Goal: Information Seeking & Learning: Learn about a topic

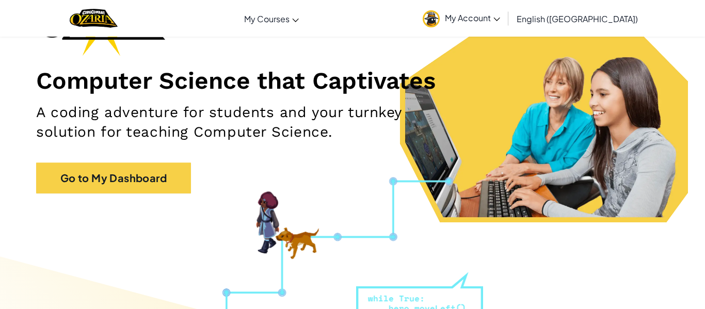
scroll to position [57, 0]
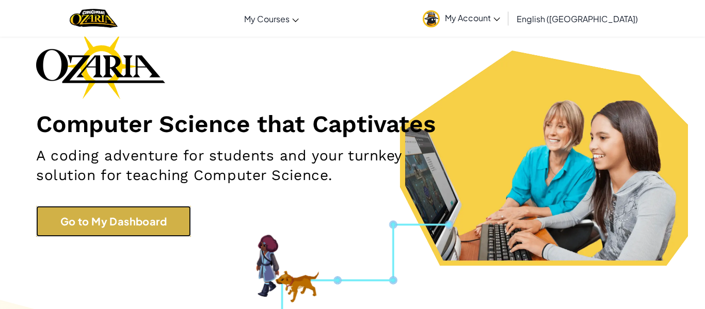
click at [171, 207] on link "Go to My Dashboard" at bounding box center [113, 221] width 155 height 31
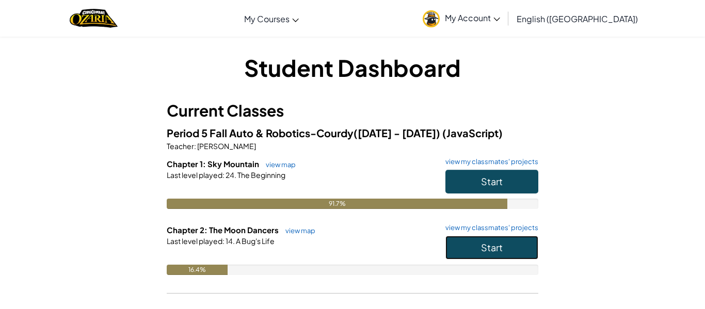
click at [499, 254] on button "Start" at bounding box center [491, 248] width 93 height 24
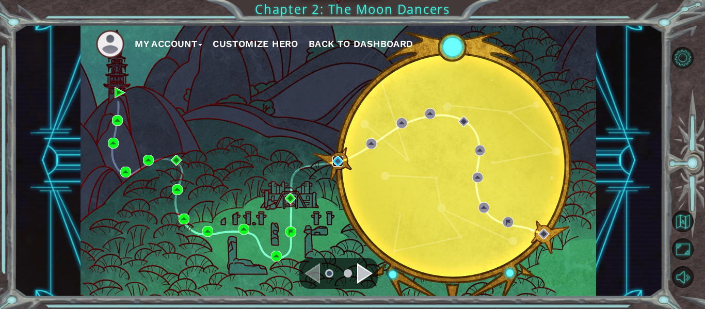
click at [335, 160] on img at bounding box center [337, 161] width 11 height 11
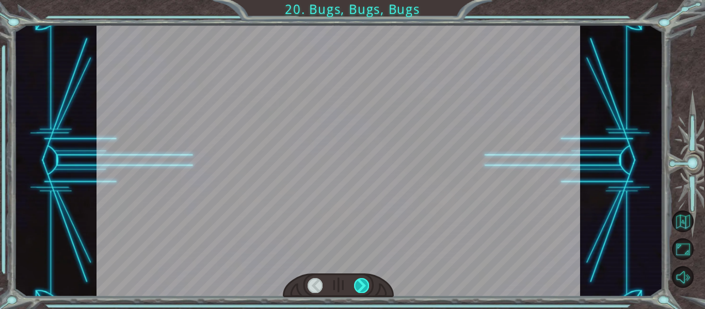
click at [355, 284] on div at bounding box center [361, 285] width 15 height 14
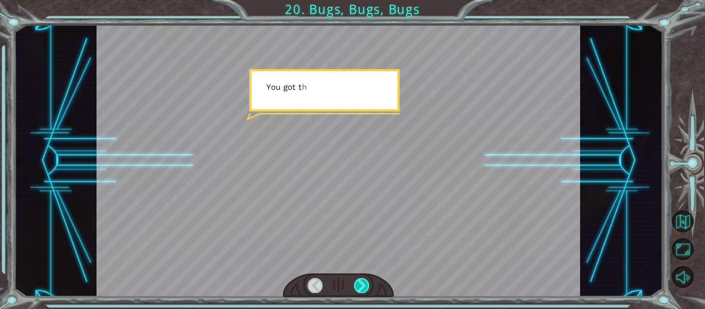
click at [355, 284] on div at bounding box center [361, 285] width 15 height 14
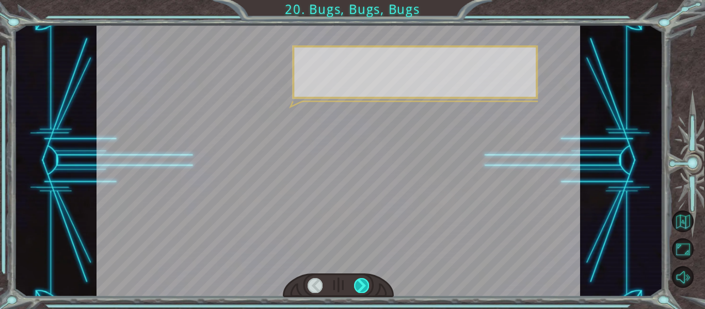
click at [355, 284] on div at bounding box center [361, 285] width 15 height 14
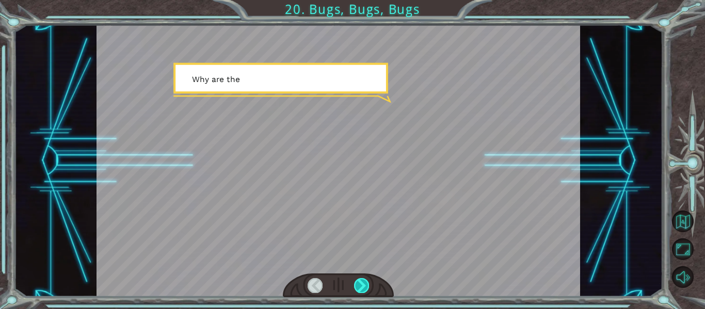
click at [358, 287] on div at bounding box center [361, 285] width 15 height 14
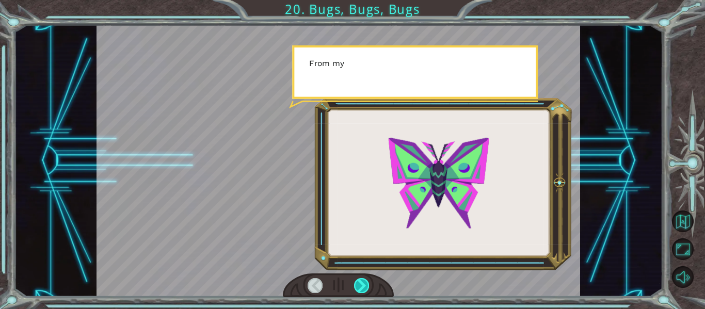
click at [357, 287] on div at bounding box center [361, 285] width 15 height 14
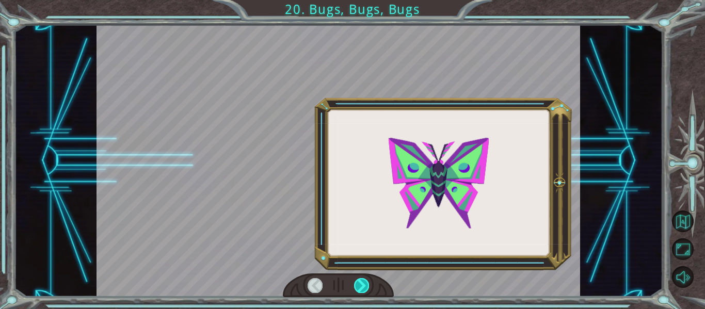
click at [357, 287] on div at bounding box center [361, 285] width 15 height 14
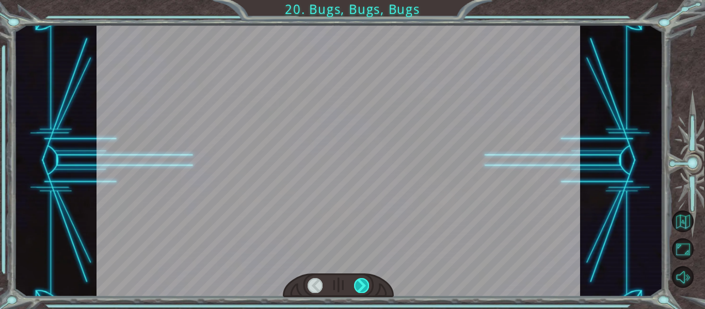
click at [357, 287] on div at bounding box center [361, 285] width 15 height 14
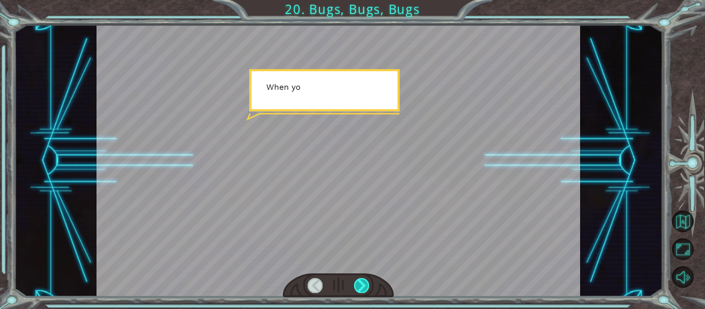
click at [357, 287] on div at bounding box center [361, 285] width 15 height 14
click at [358, 287] on div at bounding box center [361, 285] width 15 height 14
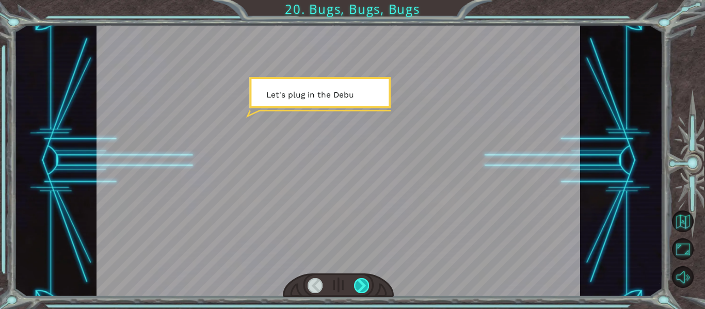
click at [357, 287] on div at bounding box center [361, 285] width 15 height 14
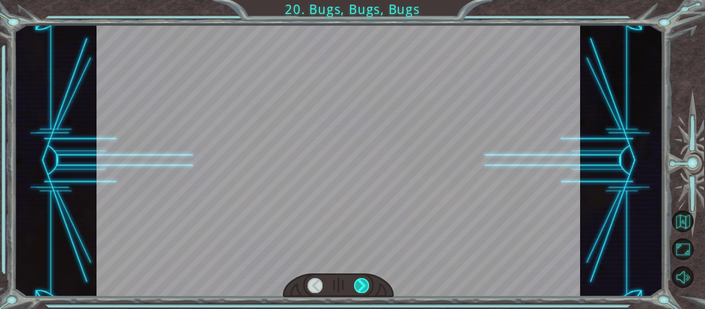
click at [357, 287] on div at bounding box center [361, 285] width 15 height 14
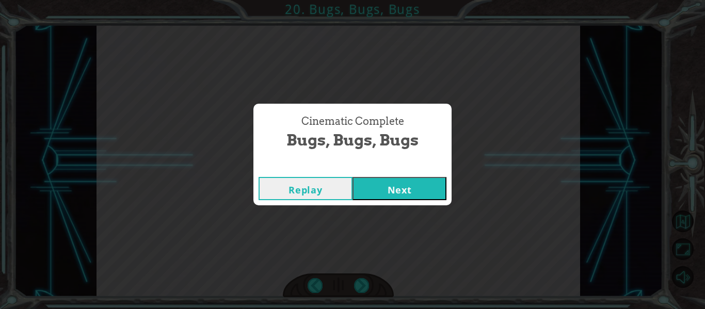
click at [431, 190] on button "Next" at bounding box center [399, 188] width 94 height 23
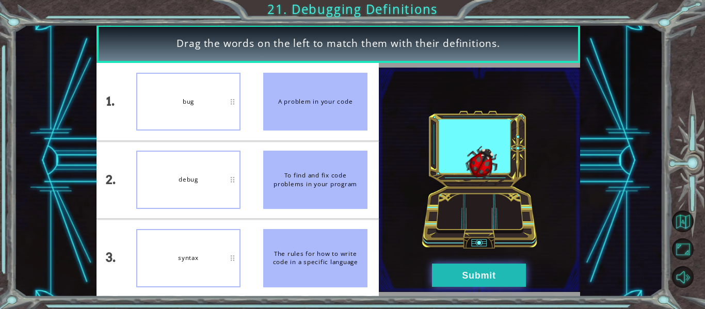
click at [441, 285] on button "Submit" at bounding box center [479, 275] width 94 height 23
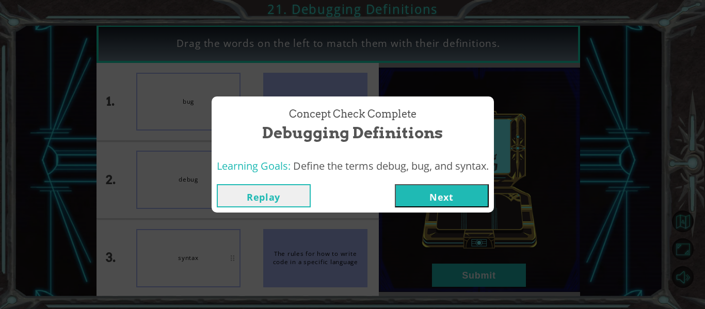
click at [434, 192] on button "Next" at bounding box center [442, 195] width 94 height 23
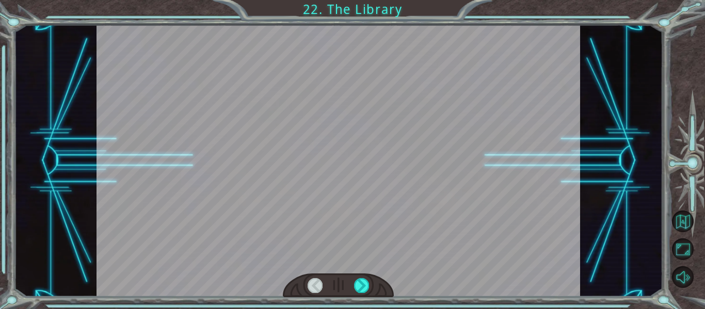
click at [353, 283] on div at bounding box center [338, 285] width 111 height 24
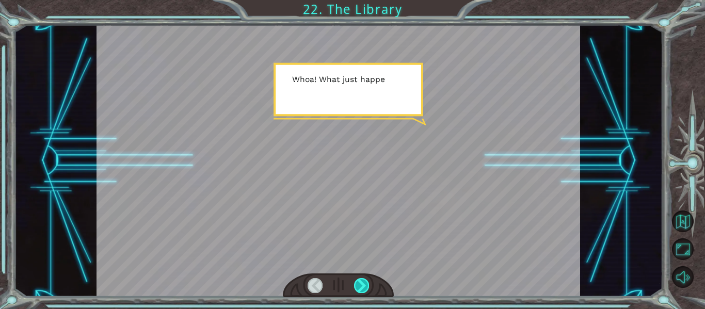
click at [363, 292] on div at bounding box center [361, 285] width 15 height 14
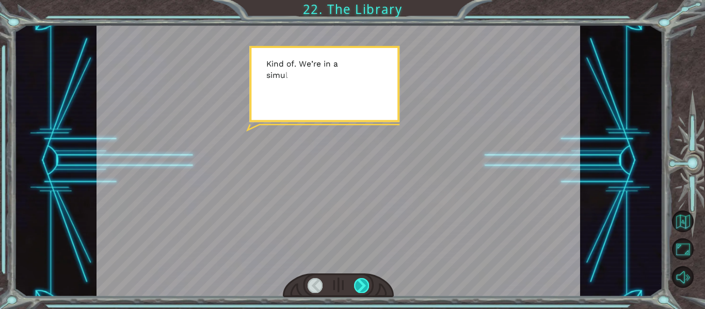
click at [361, 291] on div at bounding box center [361, 285] width 15 height 14
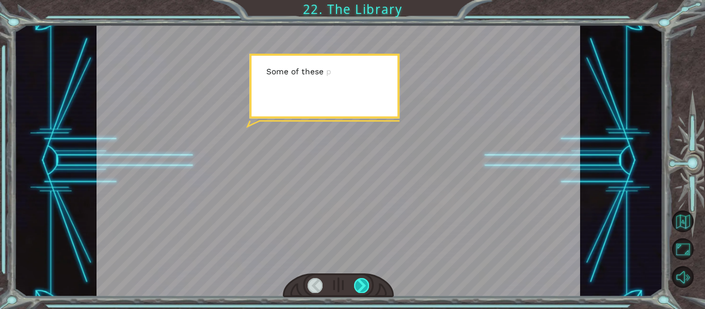
click at [361, 292] on div at bounding box center [361, 285] width 15 height 14
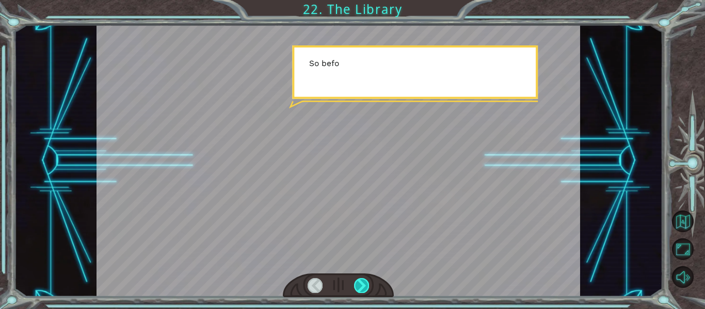
click at [361, 292] on div at bounding box center [361, 285] width 15 height 14
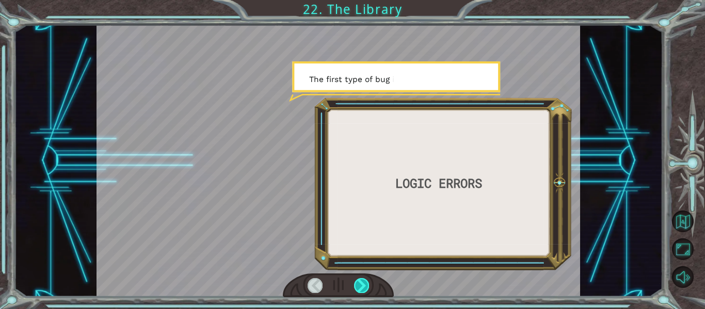
click at [361, 292] on div at bounding box center [361, 285] width 15 height 14
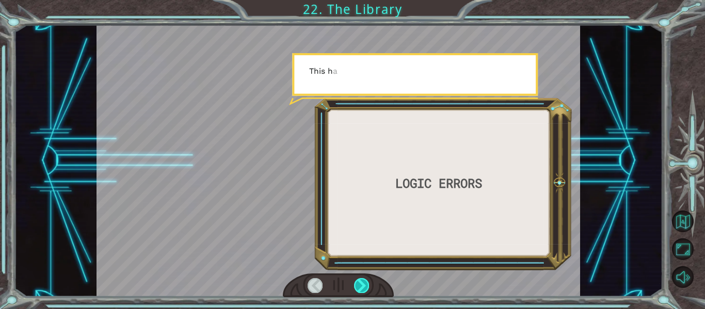
click at [361, 292] on div at bounding box center [361, 285] width 15 height 14
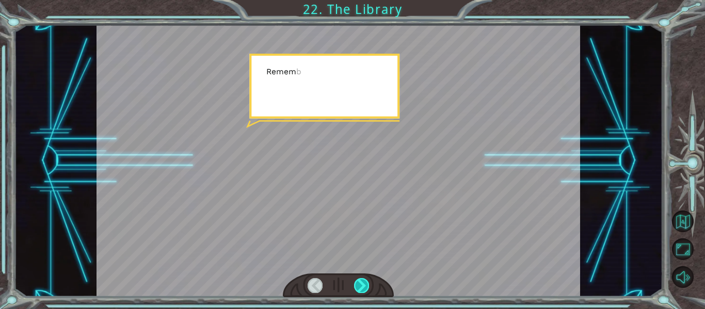
click at [361, 292] on div at bounding box center [361, 285] width 15 height 14
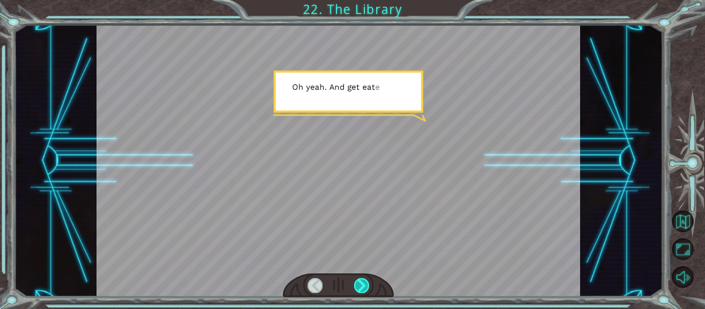
click at [361, 292] on div at bounding box center [361, 285] width 15 height 14
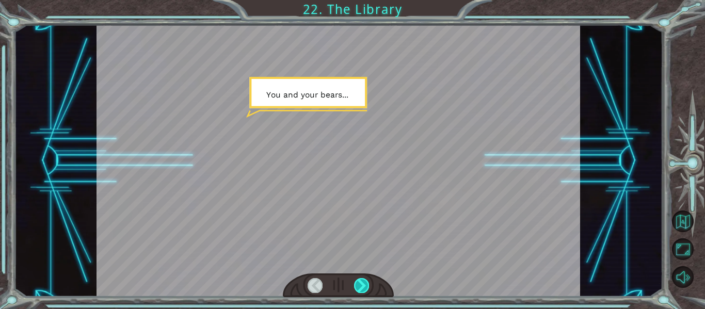
click at [360, 289] on div at bounding box center [361, 285] width 15 height 14
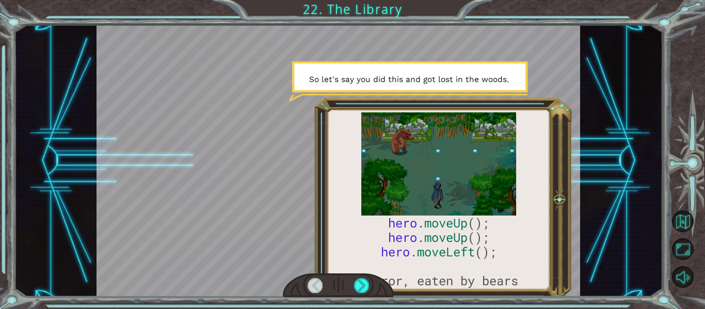
click at [362, 296] on div at bounding box center [338, 285] width 111 height 24
click at [362, 286] on div at bounding box center [361, 285] width 15 height 14
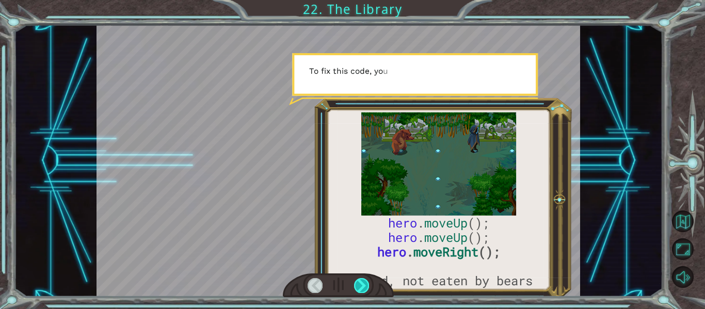
click at [362, 286] on div at bounding box center [361, 285] width 15 height 14
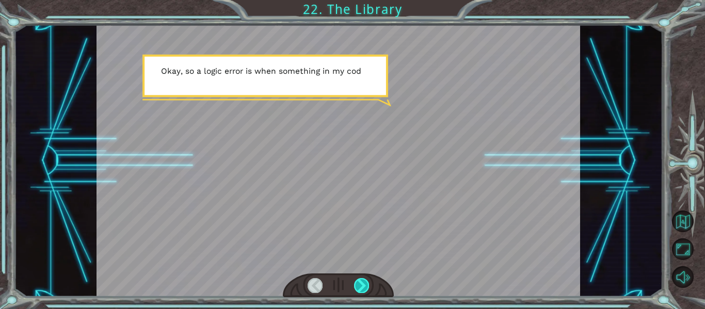
click at [360, 287] on div at bounding box center [361, 285] width 15 height 14
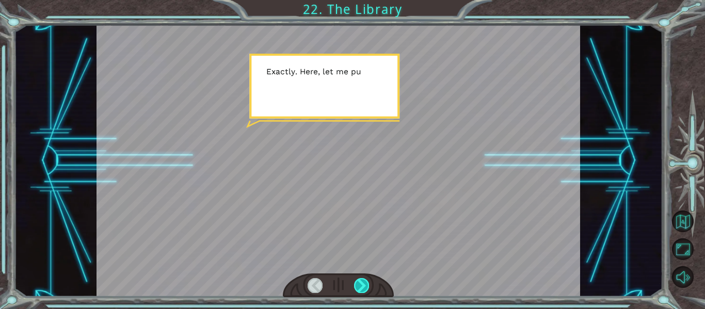
click at [360, 287] on div at bounding box center [361, 285] width 15 height 14
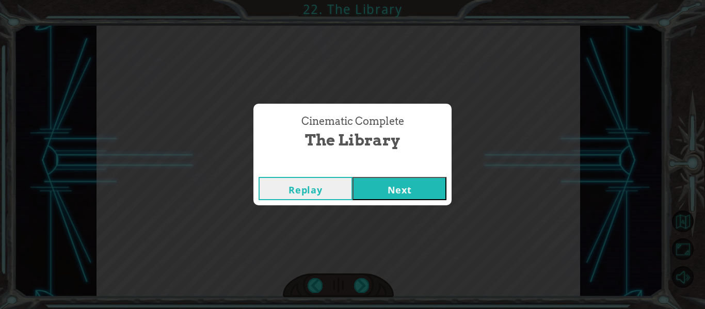
click at [391, 195] on button "Next" at bounding box center [399, 188] width 94 height 23
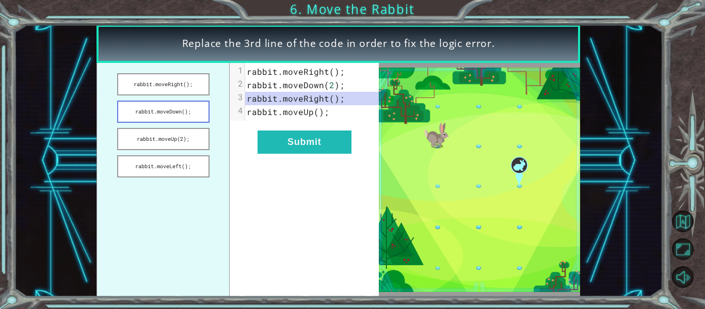
click at [194, 110] on button "rabbit.moveDown();" at bounding box center [163, 112] width 92 height 22
click at [164, 93] on button "rabbit.moveRight();" at bounding box center [163, 84] width 92 height 22
click at [164, 85] on button "rabbit.moveRight();" at bounding box center [163, 84] width 92 height 22
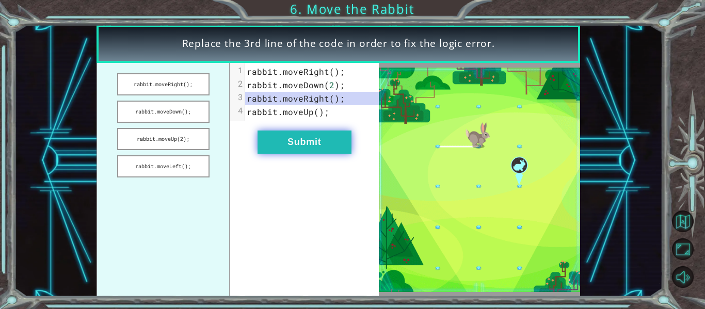
click at [285, 143] on button "Submit" at bounding box center [304, 142] width 94 height 23
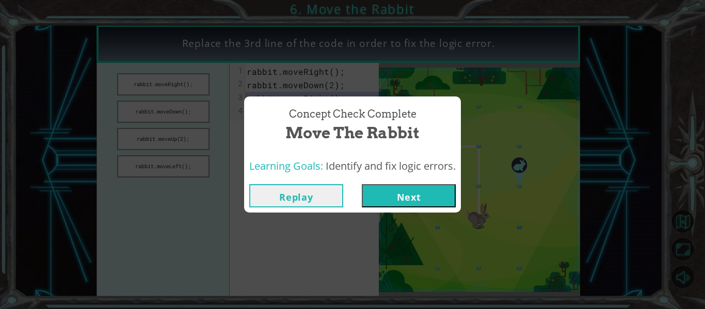
click at [451, 196] on button "Next" at bounding box center [409, 195] width 94 height 23
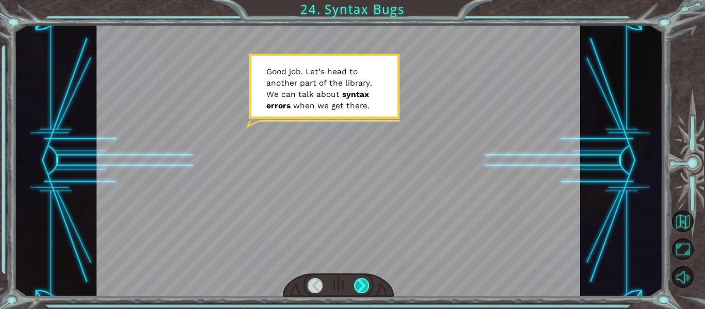
click at [359, 291] on div at bounding box center [361, 285] width 15 height 14
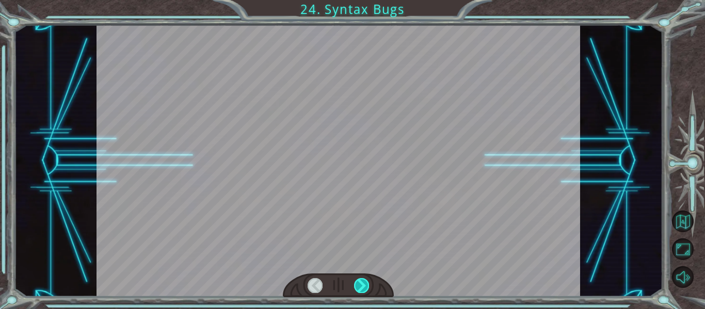
click at [359, 291] on div at bounding box center [361, 285] width 15 height 14
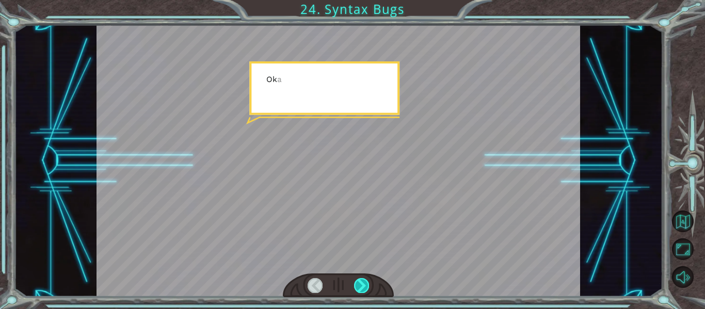
click at [359, 291] on div at bounding box center [361, 285] width 15 height 14
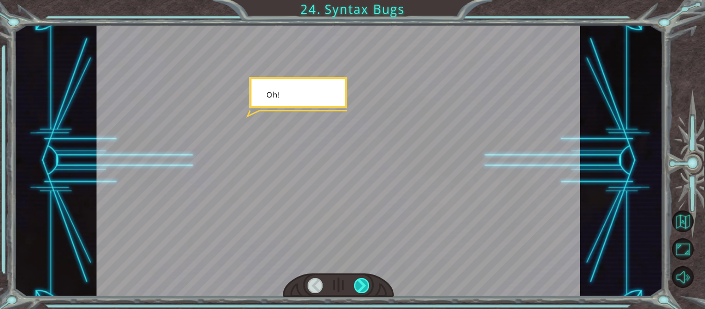
click at [359, 291] on div at bounding box center [361, 285] width 15 height 14
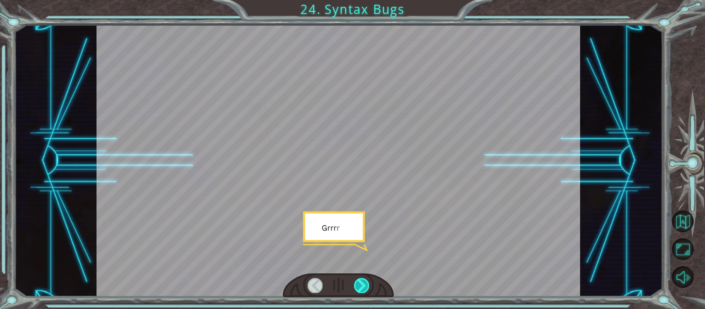
click at [359, 291] on div at bounding box center [361, 285] width 15 height 14
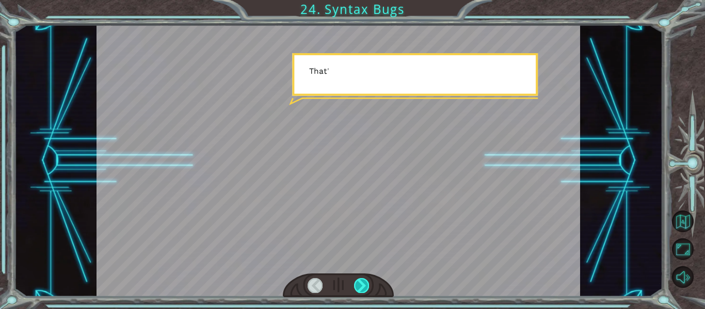
click at [359, 291] on div at bounding box center [361, 285] width 15 height 14
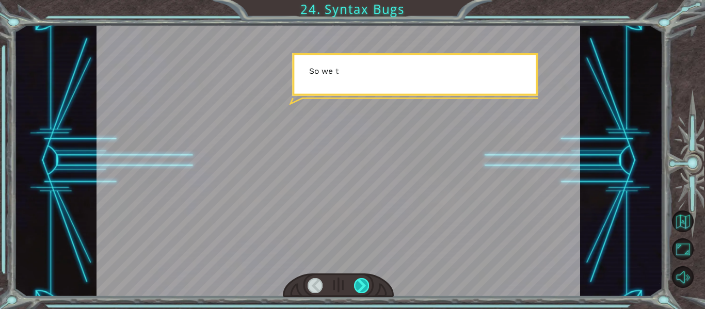
click at [359, 291] on div at bounding box center [361, 285] width 15 height 14
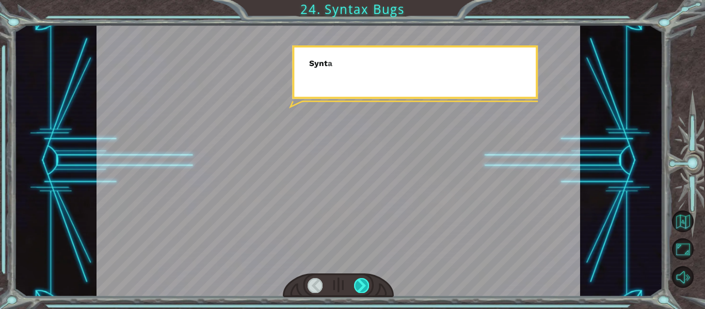
click at [359, 291] on div at bounding box center [361, 285] width 15 height 14
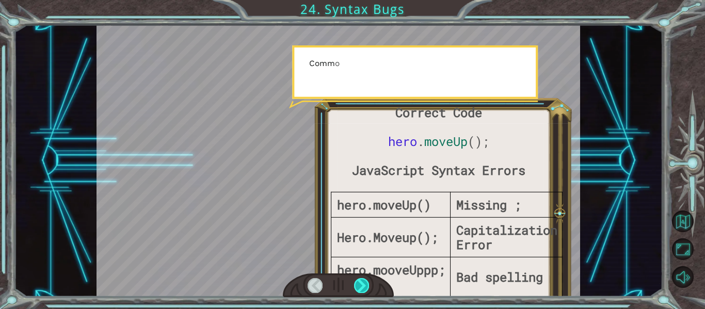
click at [359, 291] on div at bounding box center [361, 285] width 15 height 14
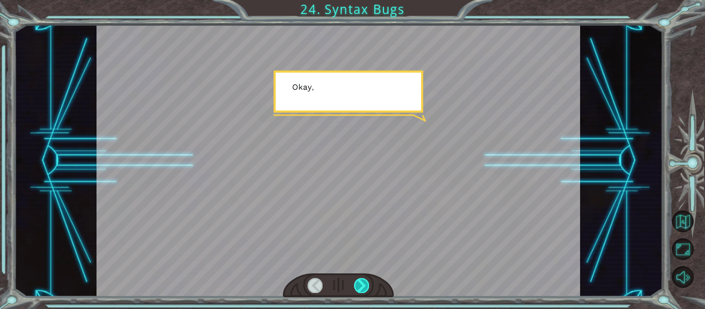
click at [359, 291] on div at bounding box center [361, 285] width 15 height 14
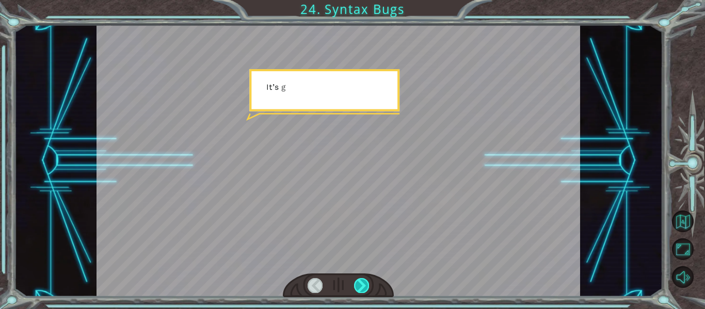
click at [359, 291] on div at bounding box center [361, 285] width 15 height 14
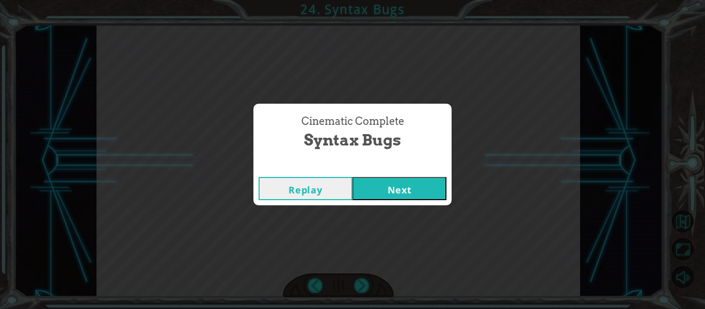
click at [396, 193] on button "Next" at bounding box center [399, 188] width 94 height 23
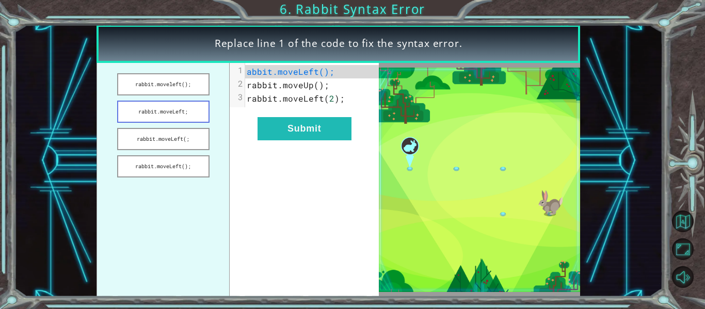
click at [181, 110] on button "rabbit.moveLeft;" at bounding box center [163, 112] width 92 height 22
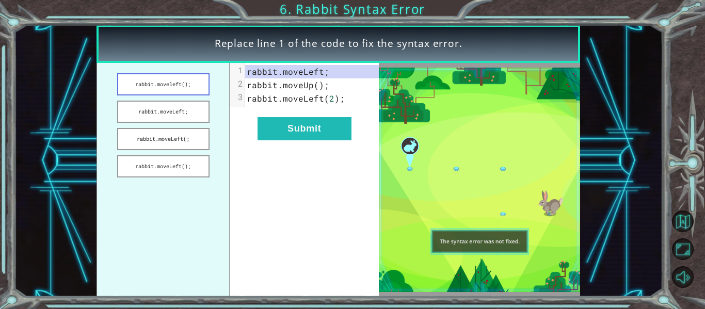
click at [183, 82] on button "rabbit.moveleft();" at bounding box center [163, 84] width 92 height 22
click at [162, 171] on button "rabbit.moveLeft();" at bounding box center [163, 166] width 92 height 22
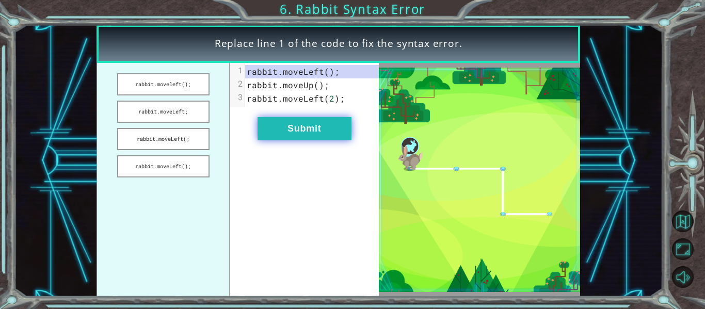
click at [279, 134] on button "Submit" at bounding box center [304, 128] width 94 height 23
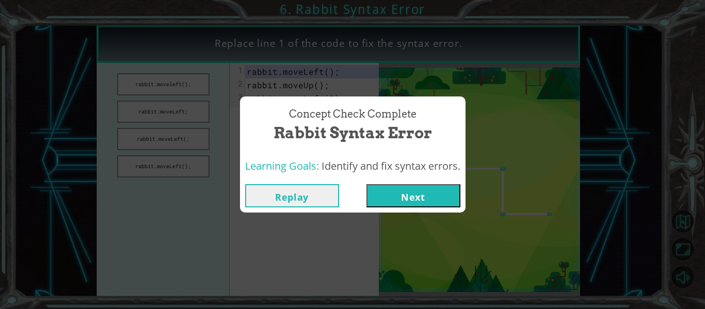
click at [400, 193] on button "Next" at bounding box center [413, 195] width 94 height 23
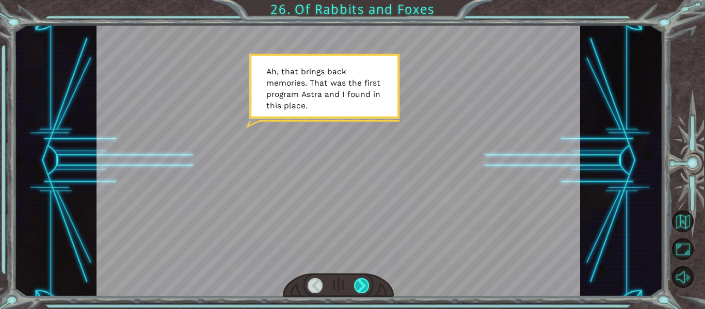
click at [360, 280] on div at bounding box center [361, 285] width 15 height 14
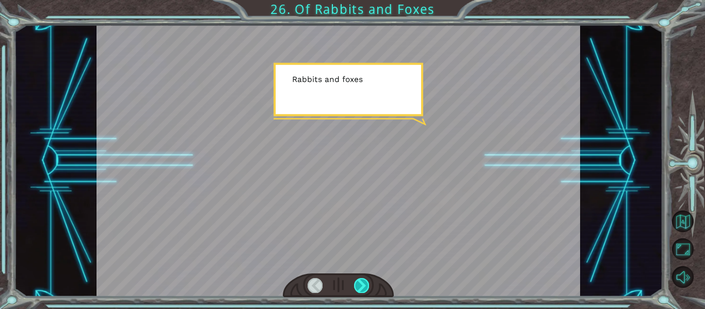
click at [365, 285] on div at bounding box center [361, 285] width 15 height 14
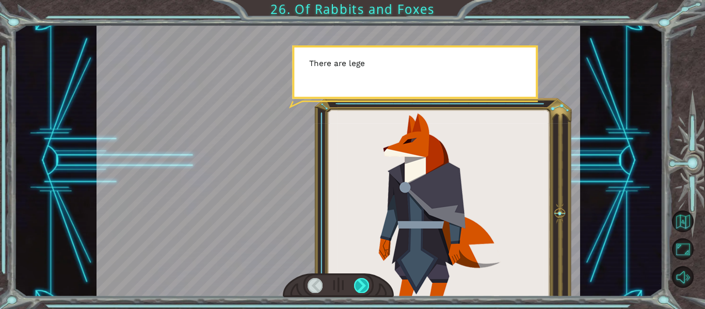
click at [365, 285] on div at bounding box center [361, 285] width 15 height 14
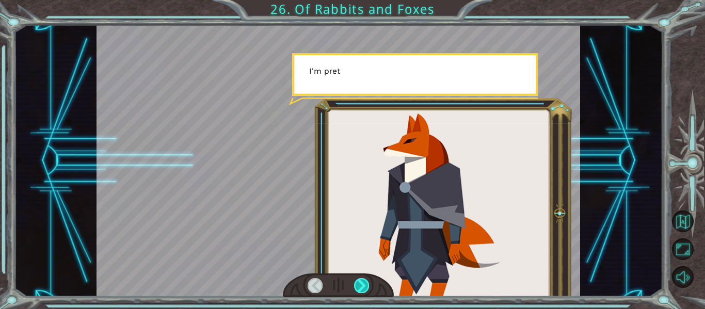
click at [365, 285] on div at bounding box center [361, 285] width 15 height 14
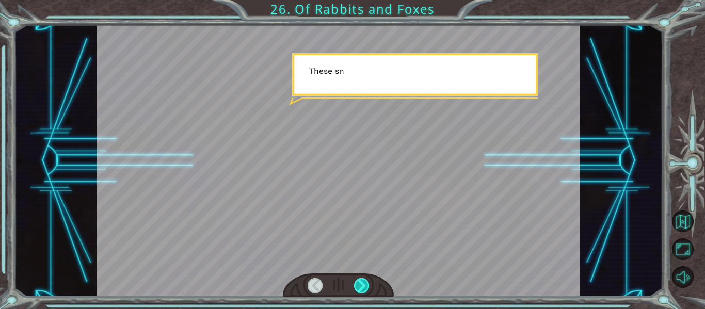
click at [365, 285] on div at bounding box center [361, 285] width 15 height 14
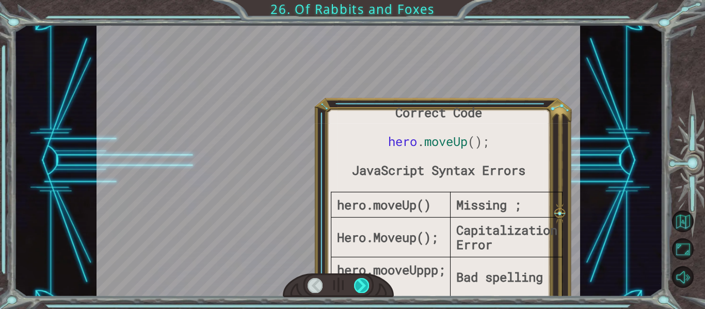
click at [365, 285] on div at bounding box center [361, 285] width 15 height 14
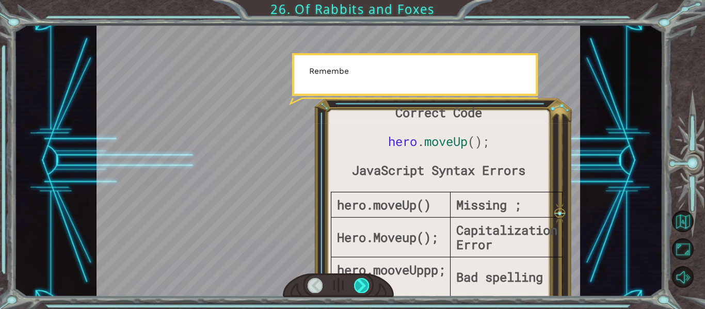
click at [365, 285] on div at bounding box center [361, 285] width 15 height 14
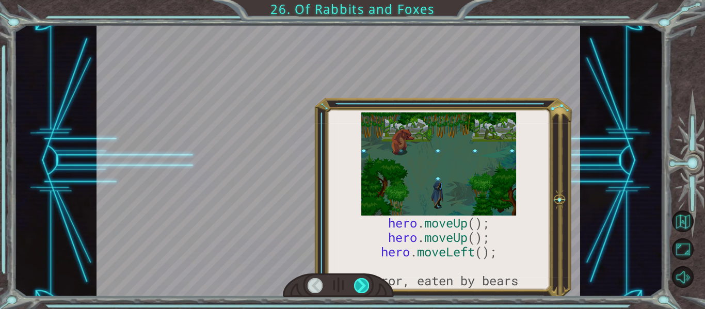
click at [365, 285] on div at bounding box center [361, 285] width 15 height 14
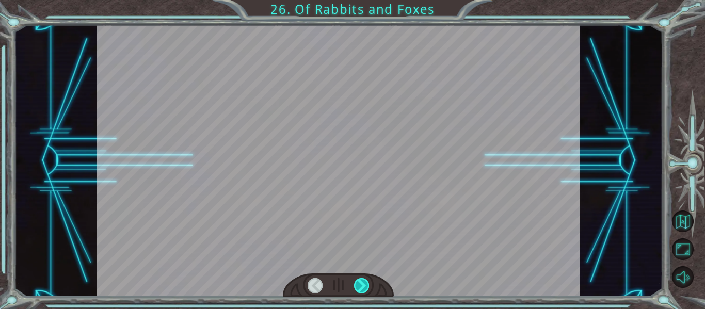
click at [365, 285] on div at bounding box center [361, 285] width 15 height 14
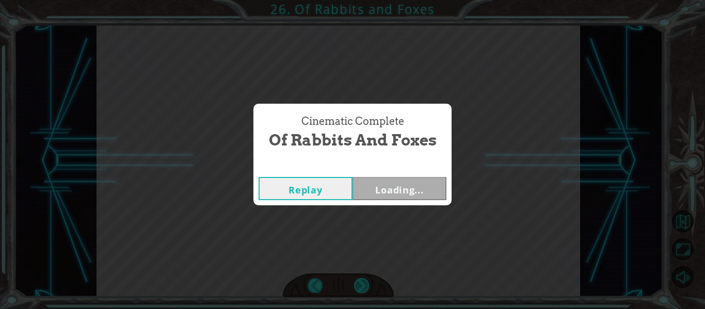
click at [365, 285] on div "Cinematic Complete Of Rabbits and Foxes Replay Loading..." at bounding box center [352, 154] width 705 height 309
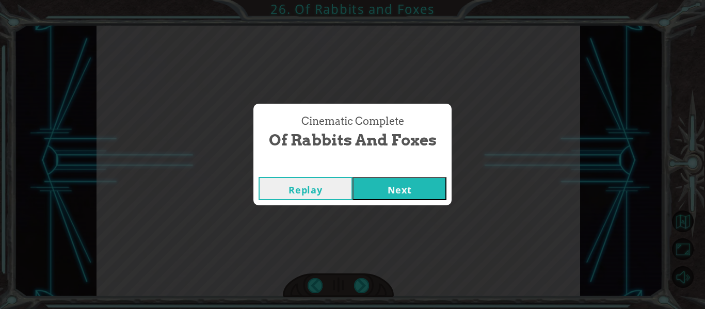
click at [385, 192] on button "Next" at bounding box center [399, 188] width 94 height 23
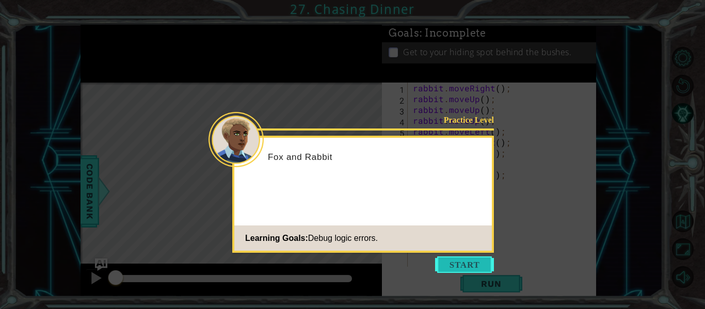
click at [440, 263] on button "Start" at bounding box center [464, 264] width 59 height 17
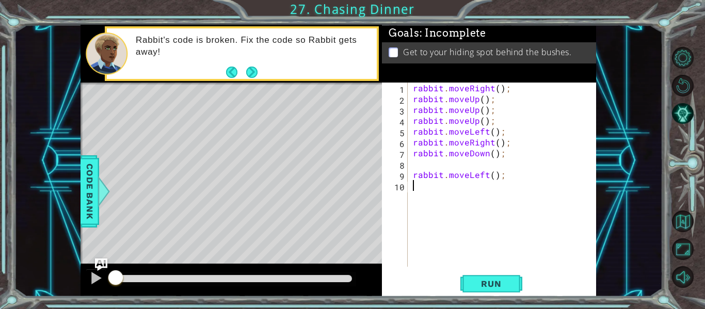
click at [480, 295] on div "1 2 3 4 5 6 7 8 9 10 rabbit . moveRight ( ) ; rabbit . moveUp ( ) ; rabbit . mo…" at bounding box center [489, 190] width 214 height 214
click at [476, 289] on button "Run" at bounding box center [491, 283] width 62 height 21
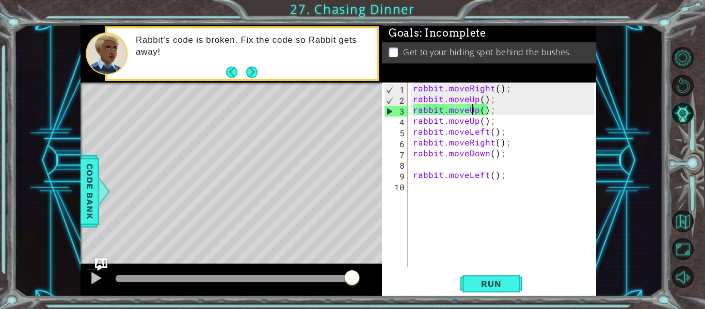
click at [474, 112] on div "rabbit . moveRight ( ) ; rabbit . moveUp ( ) ; rabbit . moveUp ( ) ; rabbit . m…" at bounding box center [505, 186] width 188 height 206
click at [488, 279] on span "Run" at bounding box center [491, 284] width 41 height 10
click at [488, 112] on div "rabbit . moveRight ( ) ; rabbit . moveUp ( ) ; rabbit . moveUp ( ) ; rabbit . m…" at bounding box center [505, 186] width 188 height 206
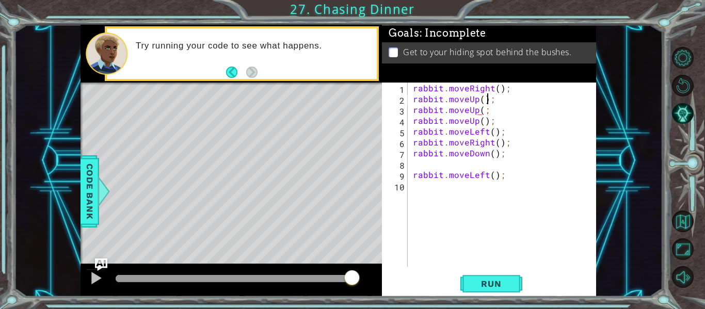
click at [487, 100] on div "rabbit . moveRight ( ) ; rabbit . moveUp ( ) ; rabbit . moveUp ( ; rabbit . mov…" at bounding box center [505, 186] width 188 height 206
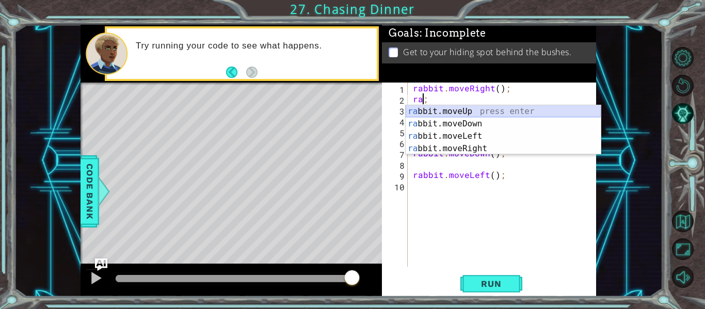
click at [469, 109] on div "ra bbit.moveUp press enter ra bbit.moveDown press enter ra bbit.moveLeft press …" at bounding box center [503, 142] width 195 height 74
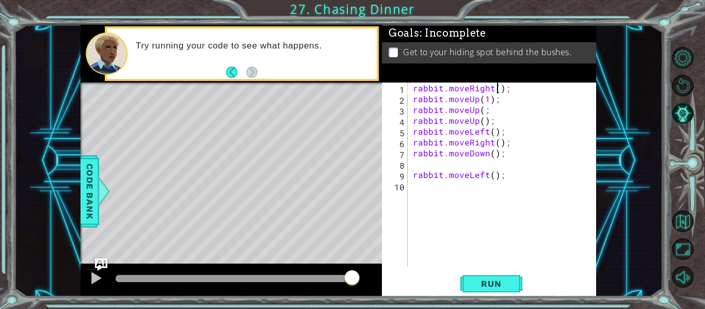
click at [497, 91] on div "rabbit . moveRight ( ) ; rabbit . moveUp ( 1 ) ; rabbit . moveUp ( ; rabbit . m…" at bounding box center [505, 186] width 188 height 206
click at [481, 110] on div "rabbit . moveRight ( 2 ) ; rabbit . moveUp ( 1 ) ; rabbit . moveUp ( ; rabbit .…" at bounding box center [505, 186] width 188 height 206
click at [496, 152] on div "rabbit . moveRight ( 2 ) ; rabbit . moveUp ( 1 ) ; rabbit . moveUp ( ) ; rabbit…" at bounding box center [505, 186] width 188 height 206
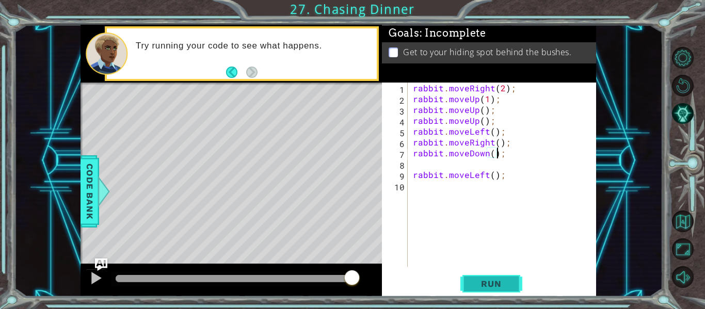
click at [492, 284] on span "Run" at bounding box center [491, 284] width 41 height 10
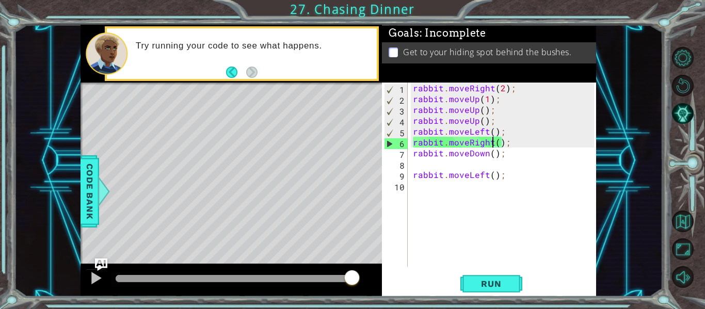
click at [491, 140] on div "rabbit . moveRight ( 2 ) ; rabbit . moveUp ( 1 ) ; rabbit . moveUp ( ) ; rabbit…" at bounding box center [505, 186] width 188 height 206
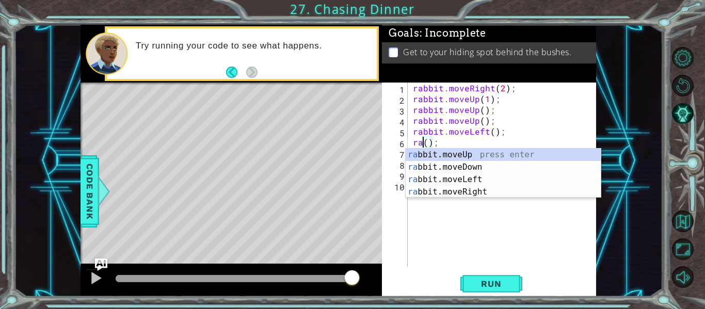
scroll to position [0, 1]
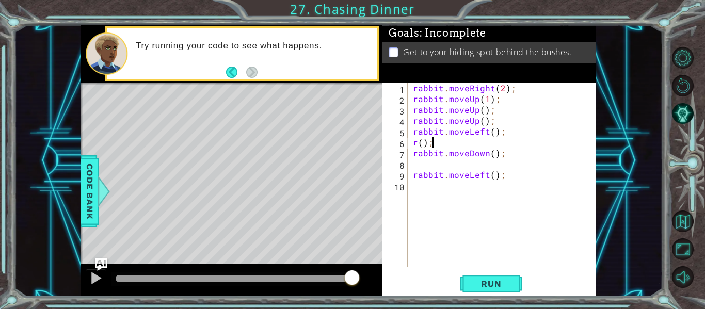
click at [486, 139] on div "rabbit . moveRight ( 2 ) ; rabbit . moveUp ( 1 ) ; rabbit . moveUp ( ) ; rabbit…" at bounding box center [505, 186] width 188 height 206
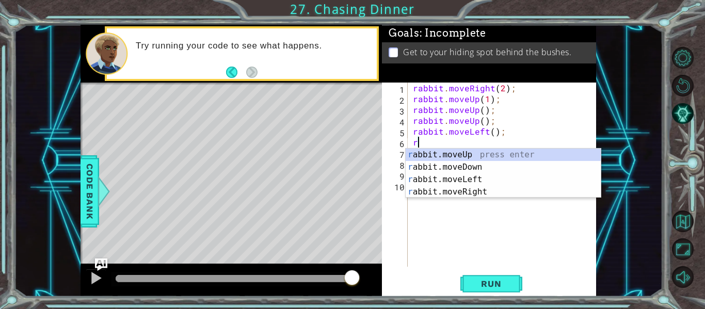
type textarea "r"
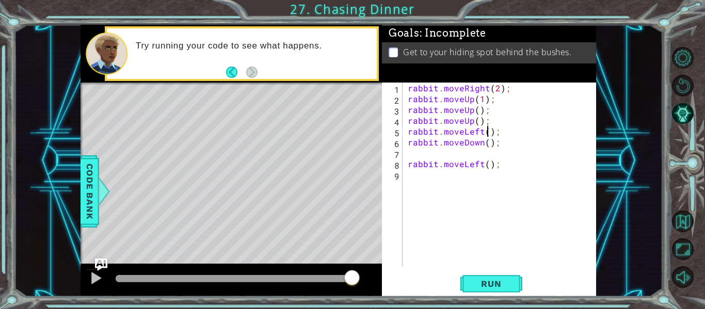
click at [486, 131] on div "rabbit . moveRight ( 2 ) ; rabbit . moveUp ( 1 ) ; rabbit . moveUp ( ) ; rabbit…" at bounding box center [503, 186] width 194 height 206
type textarea "rabbit.moveLeft(2);"
click at [494, 286] on span "Run" at bounding box center [491, 284] width 41 height 10
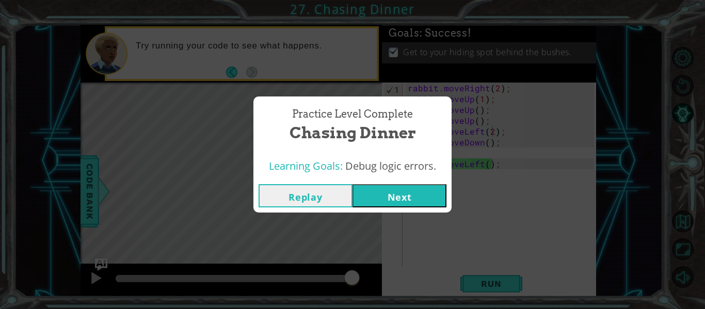
click at [426, 205] on button "Next" at bounding box center [399, 195] width 94 height 23
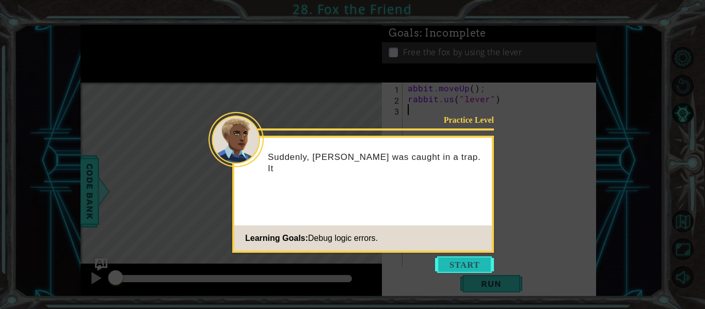
click at [462, 268] on button "Start" at bounding box center [464, 264] width 59 height 17
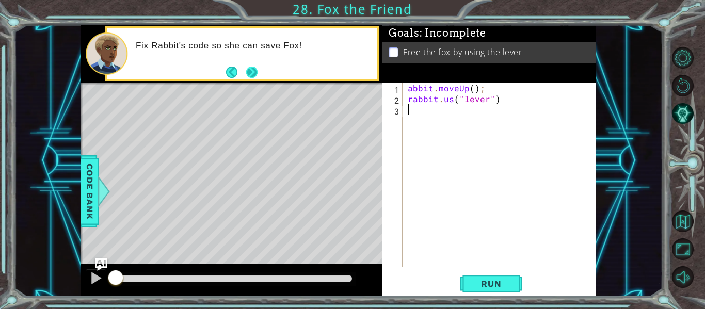
click at [257, 72] on button "Next" at bounding box center [251, 72] width 11 height 11
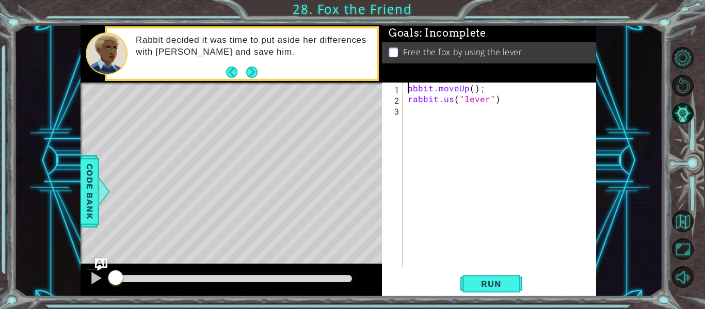
click at [408, 87] on div "abbit . moveUp ( ) ; rabbit . us ( "lever" )" at bounding box center [503, 186] width 194 height 206
type textarea "rabbit.moveUp();"
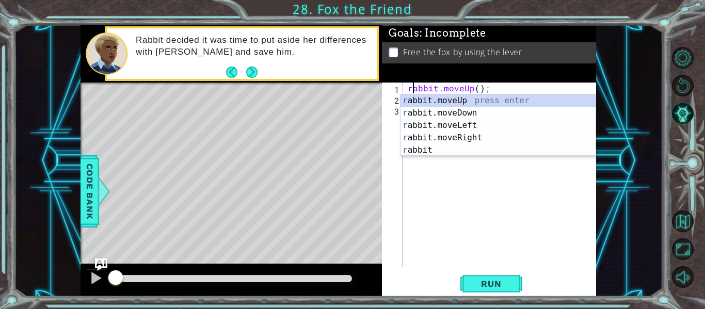
click at [479, 202] on div "rabbit . moveUp ( ) ; rabbit . us ( "lever" )" at bounding box center [503, 186] width 194 height 206
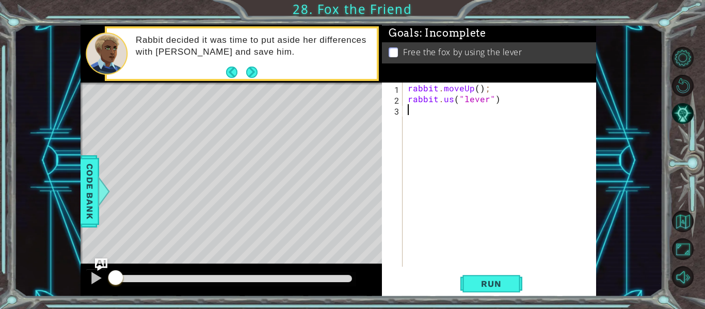
scroll to position [0, 0]
click at [508, 104] on div "rabbit . moveUp ( ) ; rabbit . us ( "lever" )" at bounding box center [503, 186] width 194 height 206
click at [492, 92] on div "rabbit . moveUp ( ) ; rabbit . us ( "lever" )" at bounding box center [503, 186] width 194 height 206
type textarea "rabbit.moveUp();"
